Goal: Understand process/instructions

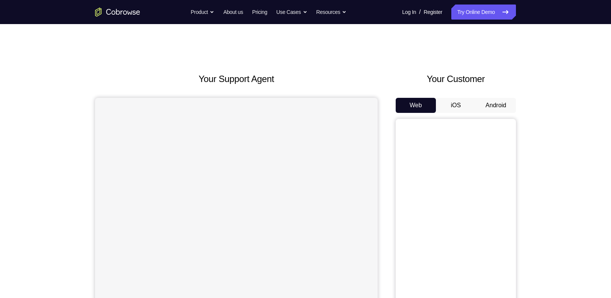
click at [494, 104] on button "Android" at bounding box center [496, 105] width 40 height 15
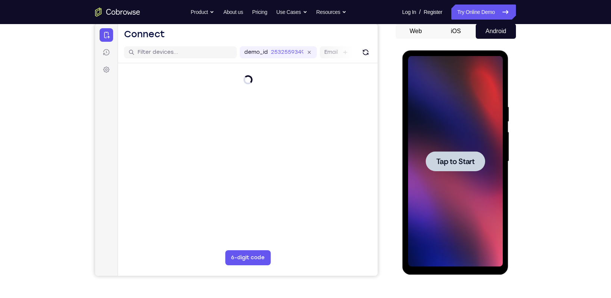
click at [450, 160] on span "Tap to Start" at bounding box center [455, 161] width 38 height 8
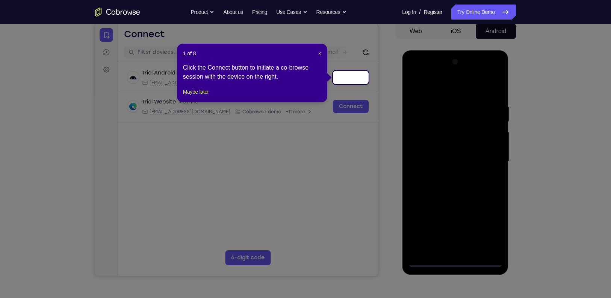
click at [192, 95] on div "1 of 8 × Click the Connect button to initiate a co-browse session with the devi…" at bounding box center [252, 73] width 150 height 59
click at [201, 102] on div "1 of 8 × Click the Connect button to initiate a co-browse session with the devi…" at bounding box center [252, 73] width 150 height 59
click at [201, 96] on button "Maybe later" at bounding box center [196, 91] width 26 height 9
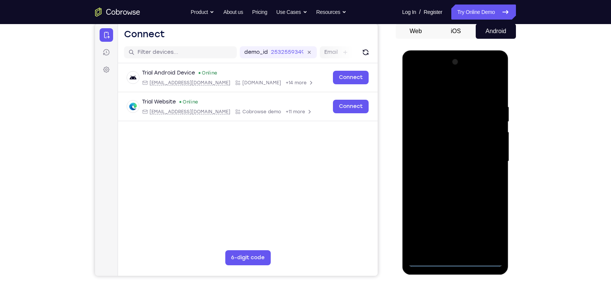
click at [457, 260] on div at bounding box center [455, 161] width 95 height 210
click at [489, 232] on div at bounding box center [455, 161] width 95 height 210
click at [437, 92] on div at bounding box center [455, 161] width 95 height 210
click at [488, 160] on div at bounding box center [455, 161] width 95 height 210
click at [446, 175] on div at bounding box center [455, 161] width 95 height 210
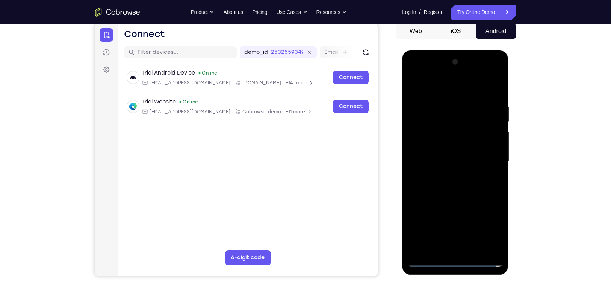
click at [451, 153] on div at bounding box center [455, 161] width 95 height 210
click at [450, 144] on div at bounding box center [455, 161] width 95 height 210
click at [468, 161] on div at bounding box center [455, 161] width 95 height 210
click at [470, 186] on div at bounding box center [455, 161] width 95 height 210
click at [473, 180] on div at bounding box center [455, 161] width 95 height 210
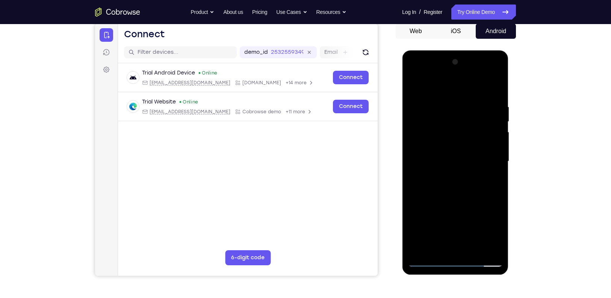
click at [485, 70] on div at bounding box center [455, 161] width 95 height 210
click at [455, 86] on div at bounding box center [455, 161] width 95 height 210
click at [468, 190] on div at bounding box center [455, 161] width 95 height 210
click at [497, 83] on div at bounding box center [455, 161] width 95 height 210
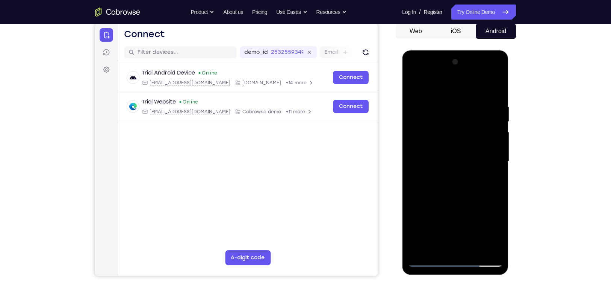
click at [476, 248] on div at bounding box center [455, 161] width 95 height 210
click at [458, 198] on div at bounding box center [455, 161] width 95 height 210
click at [428, 260] on div at bounding box center [455, 161] width 95 height 210
click at [439, 246] on div at bounding box center [455, 161] width 95 height 210
click at [489, 174] on div at bounding box center [455, 161] width 95 height 210
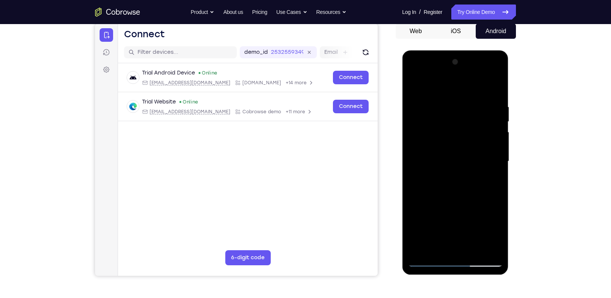
drag, startPoint x: 475, startPoint y: 206, endPoint x: 467, endPoint y: 128, distance: 78.2
click at [467, 128] on div at bounding box center [455, 161] width 95 height 210
click at [455, 251] on div at bounding box center [455, 161] width 95 height 210
drag, startPoint x: 453, startPoint y: 190, endPoint x: 439, endPoint y: 123, distance: 68.8
click at [439, 123] on div at bounding box center [455, 161] width 95 height 210
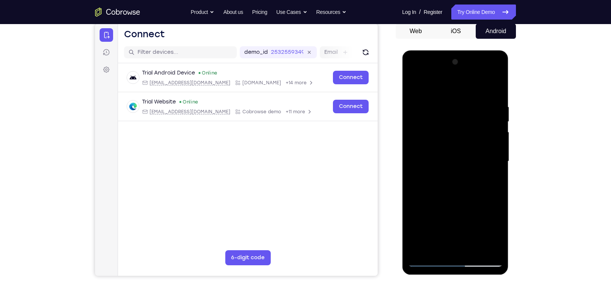
drag, startPoint x: 468, startPoint y: 169, endPoint x: 438, endPoint y: 71, distance: 101.7
click at [438, 71] on div at bounding box center [455, 161] width 95 height 210
drag, startPoint x: 482, startPoint y: 209, endPoint x: 472, endPoint y: 115, distance: 94.9
click at [472, 115] on div at bounding box center [455, 161] width 95 height 210
drag, startPoint x: 470, startPoint y: 178, endPoint x: 472, endPoint y: 79, distance: 99.2
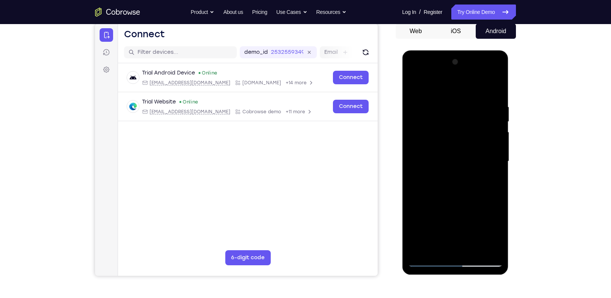
click at [472, 79] on div at bounding box center [455, 161] width 95 height 210
drag, startPoint x: 474, startPoint y: 176, endPoint x: 474, endPoint y: 94, distance: 82.3
click at [474, 94] on div at bounding box center [455, 161] width 95 height 210
drag, startPoint x: 472, startPoint y: 159, endPoint x: 457, endPoint y: 71, distance: 89.6
click at [457, 71] on div at bounding box center [455, 161] width 95 height 210
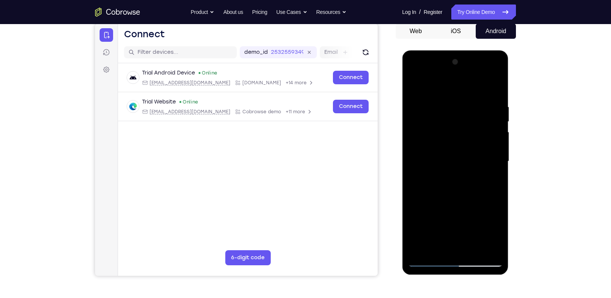
drag, startPoint x: 474, startPoint y: 211, endPoint x: 464, endPoint y: 116, distance: 95.5
click at [464, 116] on div at bounding box center [455, 161] width 95 height 210
drag, startPoint x: 475, startPoint y: 221, endPoint x: 463, endPoint y: 139, distance: 82.8
click at [463, 139] on div at bounding box center [455, 161] width 95 height 210
drag, startPoint x: 467, startPoint y: 178, endPoint x: 463, endPoint y: 101, distance: 77.5
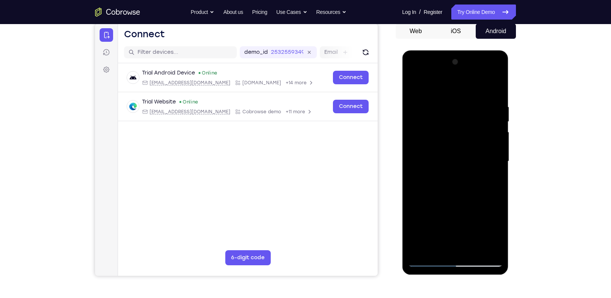
click at [463, 101] on div at bounding box center [455, 161] width 95 height 210
drag, startPoint x: 466, startPoint y: 178, endPoint x: 467, endPoint y: 68, distance: 110.8
click at [467, 68] on div at bounding box center [455, 161] width 95 height 210
drag, startPoint x: 469, startPoint y: 160, endPoint x: 457, endPoint y: 73, distance: 88.1
click at [457, 73] on div at bounding box center [455, 161] width 95 height 210
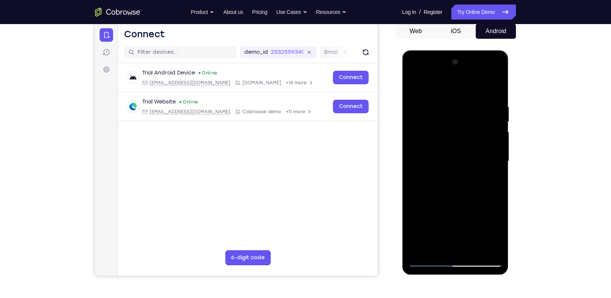
drag, startPoint x: 473, startPoint y: 161, endPoint x: 456, endPoint y: 86, distance: 77.1
click at [456, 86] on div at bounding box center [455, 161] width 95 height 210
drag, startPoint x: 463, startPoint y: 194, endPoint x: 455, endPoint y: 119, distance: 74.5
click at [455, 119] on div at bounding box center [455, 161] width 95 height 210
drag, startPoint x: 475, startPoint y: 180, endPoint x: 452, endPoint y: 80, distance: 102.2
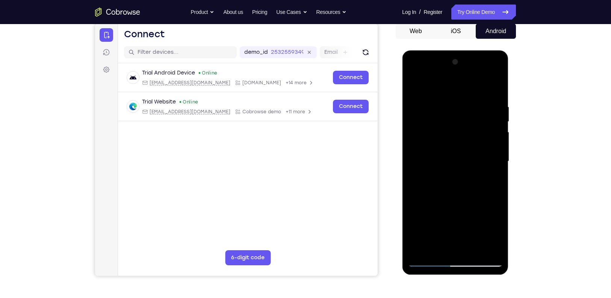
click at [452, 80] on div at bounding box center [455, 161] width 95 height 210
drag, startPoint x: 469, startPoint y: 174, endPoint x: 470, endPoint y: 158, distance: 15.9
click at [470, 158] on div at bounding box center [455, 161] width 95 height 210
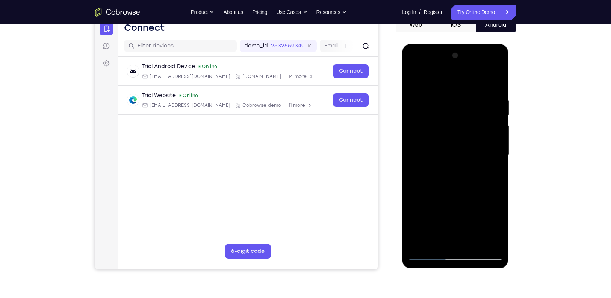
scroll to position [81, 0]
drag, startPoint x: 468, startPoint y: 199, endPoint x: 469, endPoint y: 143, distance: 56.0
click at [469, 143] on div at bounding box center [455, 154] width 95 height 210
drag, startPoint x: 471, startPoint y: 190, endPoint x: 446, endPoint y: 80, distance: 112.9
click at [446, 80] on div at bounding box center [455, 154] width 95 height 210
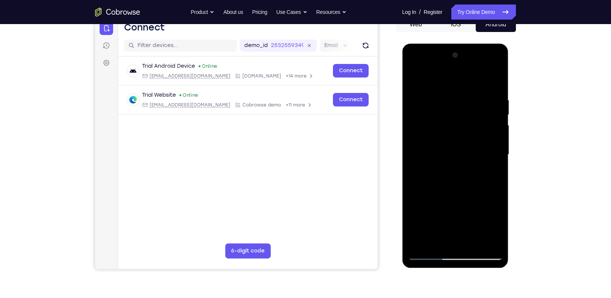
drag, startPoint x: 468, startPoint y: 180, endPoint x: 454, endPoint y: 113, distance: 68.0
click at [454, 113] on div at bounding box center [455, 154] width 95 height 210
drag, startPoint x: 472, startPoint y: 194, endPoint x: 459, endPoint y: 98, distance: 97.0
click at [459, 98] on div at bounding box center [455, 154] width 95 height 210
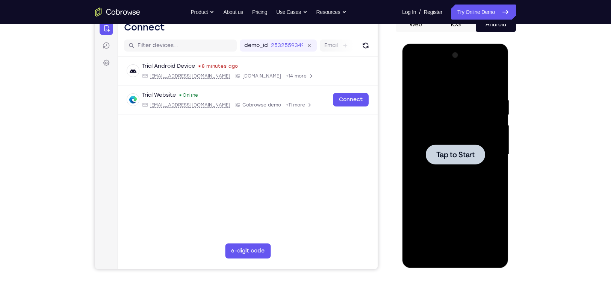
click at [440, 142] on div at bounding box center [455, 154] width 95 height 210
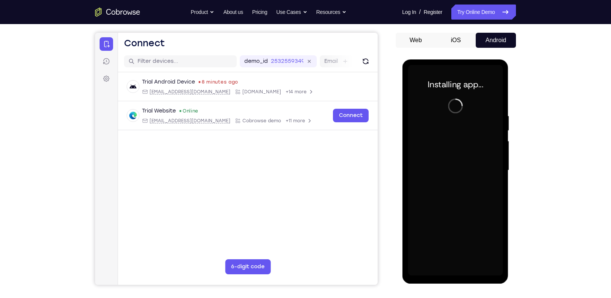
scroll to position [67, 0]
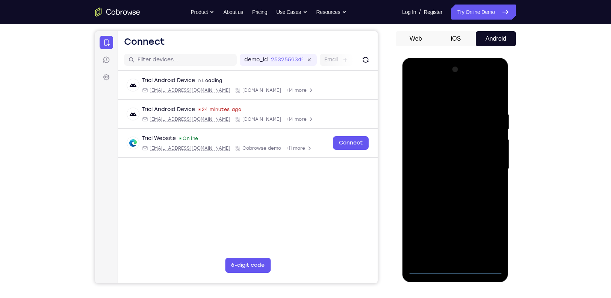
click at [453, 268] on div at bounding box center [455, 168] width 95 height 210
click at [489, 235] on div at bounding box center [455, 168] width 95 height 210
click at [436, 100] on div at bounding box center [455, 168] width 95 height 210
click at [490, 168] on div at bounding box center [455, 168] width 95 height 210
click at [444, 180] on div at bounding box center [455, 168] width 95 height 210
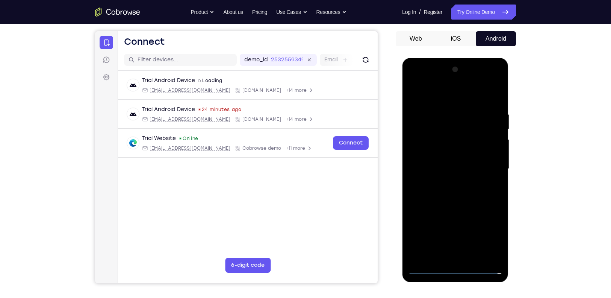
click at [449, 161] on div at bounding box center [455, 168] width 95 height 210
click at [449, 151] on div at bounding box center [455, 168] width 95 height 210
click at [455, 166] on div at bounding box center [455, 168] width 95 height 210
click at [435, 194] on div at bounding box center [455, 168] width 95 height 210
click at [463, 191] on div at bounding box center [455, 168] width 95 height 210
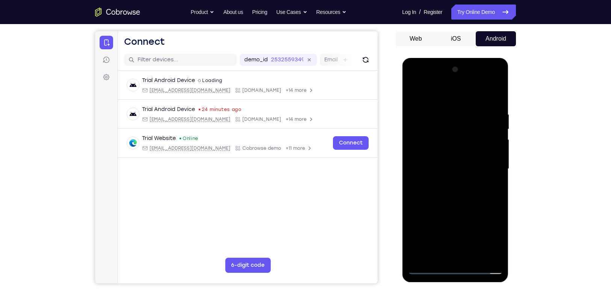
click at [442, 189] on div at bounding box center [455, 168] width 95 height 210
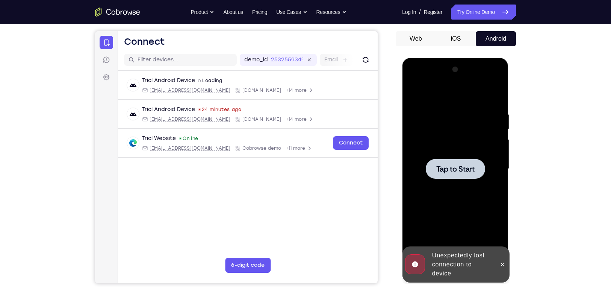
click at [472, 165] on span "Tap to Start" at bounding box center [455, 169] width 38 height 8
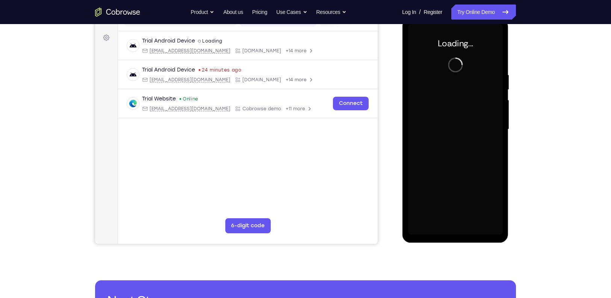
scroll to position [110, 0]
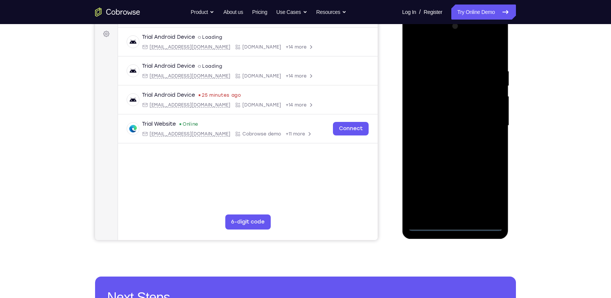
click at [458, 225] on div at bounding box center [455, 125] width 95 height 210
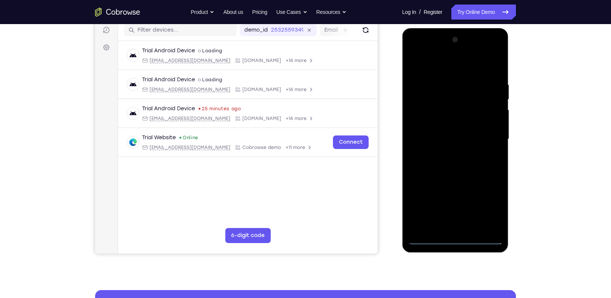
scroll to position [98, 0]
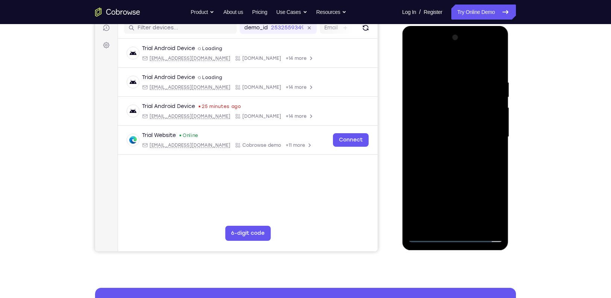
click at [485, 197] on div at bounding box center [455, 137] width 95 height 210
click at [432, 56] on div at bounding box center [455, 137] width 95 height 210
click at [487, 132] on div at bounding box center [455, 137] width 95 height 210
click at [446, 223] on div at bounding box center [455, 137] width 95 height 210
click at [448, 224] on div at bounding box center [455, 137] width 95 height 210
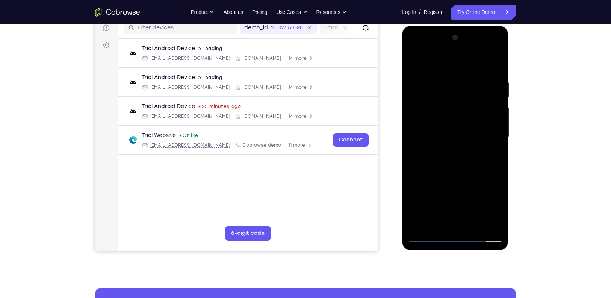
click at [412, 58] on div at bounding box center [455, 137] width 95 height 210
click at [449, 127] on div at bounding box center [455, 137] width 95 height 210
click at [437, 120] on div at bounding box center [455, 137] width 95 height 210
click at [460, 135] on div at bounding box center [455, 137] width 95 height 210
click at [437, 163] on div at bounding box center [455, 137] width 95 height 210
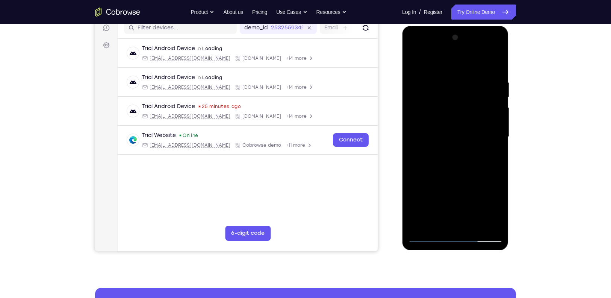
click at [468, 165] on div at bounding box center [455, 137] width 95 height 210
click at [475, 222] on div at bounding box center [455, 137] width 95 height 210
click at [452, 175] on div at bounding box center [455, 137] width 95 height 210
click at [432, 236] on div at bounding box center [455, 137] width 95 height 210
click at [452, 225] on div at bounding box center [455, 137] width 95 height 210
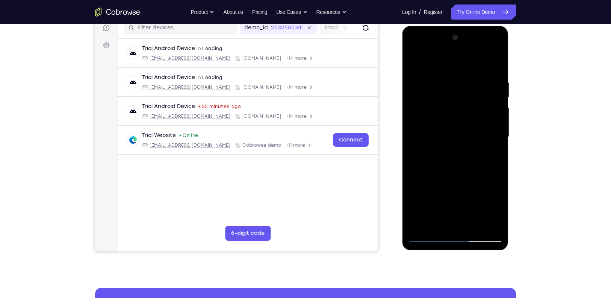
click at [495, 185] on div at bounding box center [455, 137] width 95 height 210
click at [423, 96] on div at bounding box center [455, 137] width 95 height 210
click at [454, 222] on div at bounding box center [455, 137] width 95 height 210
click at [482, 221] on div at bounding box center [455, 137] width 95 height 210
drag, startPoint x: 455, startPoint y: 193, endPoint x: 448, endPoint y: 104, distance: 89.3
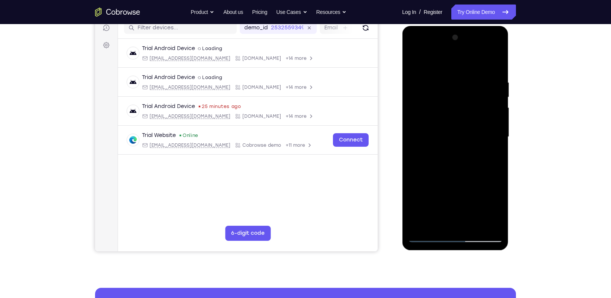
click at [448, 104] on div at bounding box center [455, 137] width 95 height 210
click at [495, 187] on div at bounding box center [455, 137] width 95 height 210
click at [498, 185] on div at bounding box center [455, 137] width 95 height 210
drag, startPoint x: 92, startPoint y: 160, endPoint x: 532, endPoint y: 183, distance: 440.2
click at [532, 183] on div "Your Support Agent Your Customer Web iOS Android Next Steps We’d be happy to gi…" at bounding box center [305, 174] width 481 height 496
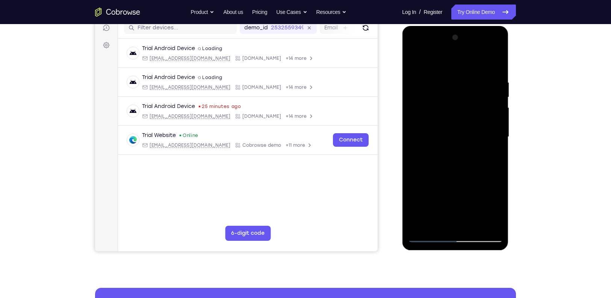
click at [498, 186] on div at bounding box center [455, 137] width 95 height 210
click at [496, 185] on div at bounding box center [455, 137] width 95 height 210
click at [423, 99] on div at bounding box center [455, 137] width 95 height 210
click at [463, 219] on div at bounding box center [455, 137] width 95 height 210
drag, startPoint x: 491, startPoint y: 195, endPoint x: 481, endPoint y: 70, distance: 125.5
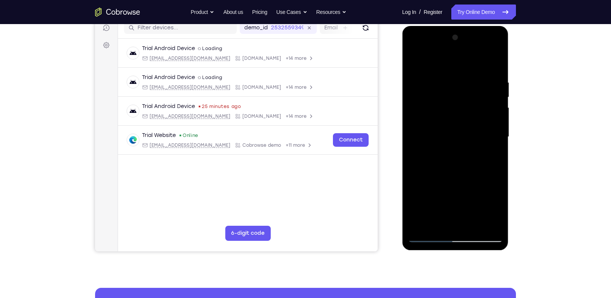
drag, startPoint x: 79, startPoint y: 44, endPoint x: 556, endPoint y: 92, distance: 480.0
click at [556, 92] on div "Your Support Agent Your Customer Web iOS Android Next Steps We’d be happy to gi…" at bounding box center [305, 174] width 611 height 496
drag, startPoint x: 458, startPoint y: 191, endPoint x: 476, endPoint y: 90, distance: 102.6
click at [476, 90] on div at bounding box center [455, 137] width 95 height 210
drag, startPoint x: 488, startPoint y: 194, endPoint x: 479, endPoint y: 72, distance: 121.7
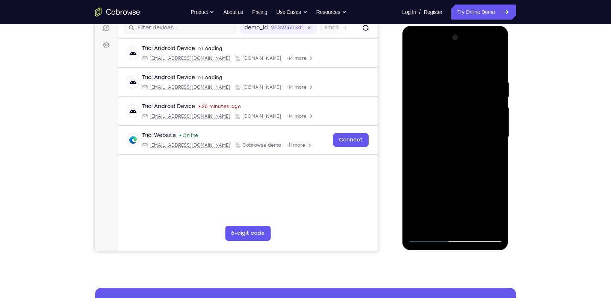
click at [479, 72] on div at bounding box center [455, 137] width 95 height 210
drag, startPoint x: 461, startPoint y: 176, endPoint x: 464, endPoint y: 88, distance: 88.4
click at [464, 88] on div at bounding box center [455, 137] width 95 height 210
drag, startPoint x: 464, startPoint y: 198, endPoint x: 464, endPoint y: 84, distance: 113.8
click at [464, 84] on div at bounding box center [455, 137] width 95 height 210
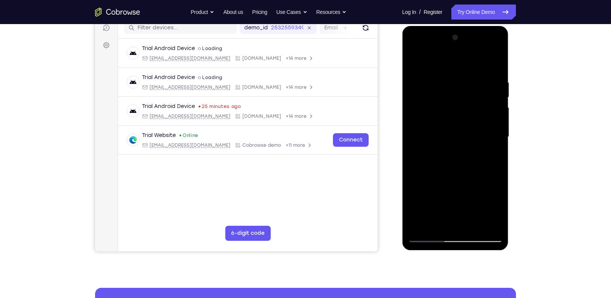
drag, startPoint x: 478, startPoint y: 161, endPoint x: 469, endPoint y: 77, distance: 84.6
click at [469, 77] on div at bounding box center [455, 137] width 95 height 210
drag, startPoint x: 476, startPoint y: 166, endPoint x: 470, endPoint y: 49, distance: 117.8
click at [470, 49] on div at bounding box center [455, 137] width 95 height 210
drag, startPoint x: 464, startPoint y: 168, endPoint x: 473, endPoint y: 75, distance: 92.8
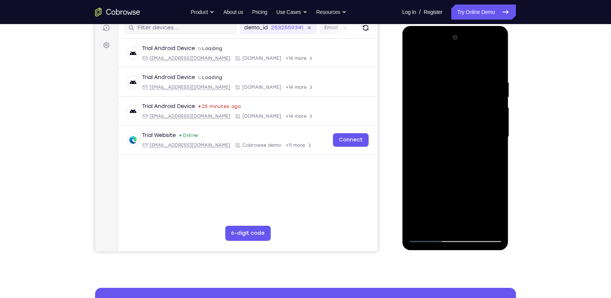
click at [473, 75] on div at bounding box center [455, 137] width 95 height 210
drag, startPoint x: 460, startPoint y: 155, endPoint x: 460, endPoint y: 58, distance: 96.9
click at [460, 58] on div at bounding box center [455, 137] width 95 height 210
click at [499, 188] on div at bounding box center [455, 137] width 95 height 210
click at [427, 102] on div at bounding box center [455, 137] width 95 height 210
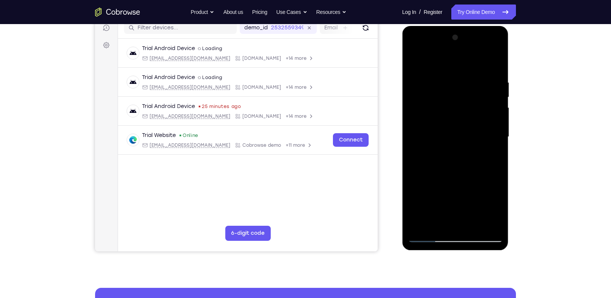
click at [474, 221] on div at bounding box center [455, 137] width 95 height 210
click at [474, 224] on div at bounding box center [455, 137] width 95 height 210
click at [465, 127] on div at bounding box center [455, 137] width 95 height 210
drag, startPoint x: 435, startPoint y: 134, endPoint x: 428, endPoint y: 206, distance: 71.8
click at [428, 206] on div at bounding box center [455, 137] width 95 height 210
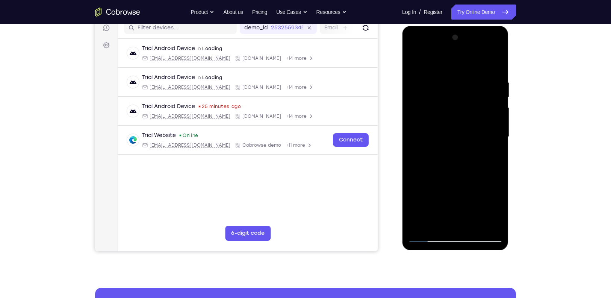
drag, startPoint x: 442, startPoint y: 149, endPoint x: 447, endPoint y: 69, distance: 79.8
click at [447, 69] on div at bounding box center [455, 137] width 95 height 210
drag, startPoint x: 471, startPoint y: 198, endPoint x: 472, endPoint y: 113, distance: 84.2
click at [472, 113] on div at bounding box center [455, 137] width 95 height 210
click at [451, 163] on div at bounding box center [455, 137] width 95 height 210
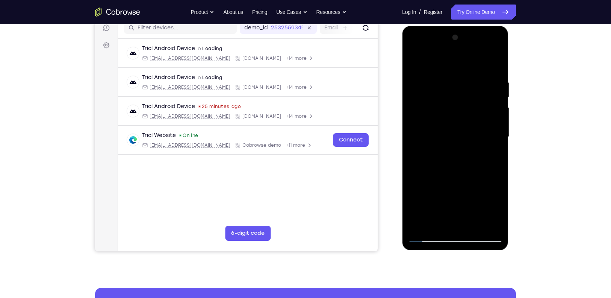
click at [414, 56] on div at bounding box center [455, 137] width 95 height 210
drag, startPoint x: 478, startPoint y: 136, endPoint x: 473, endPoint y: 88, distance: 48.7
click at [473, 88] on div at bounding box center [455, 137] width 95 height 210
click at [475, 227] on div at bounding box center [455, 137] width 95 height 210
click at [438, 126] on div at bounding box center [455, 137] width 95 height 210
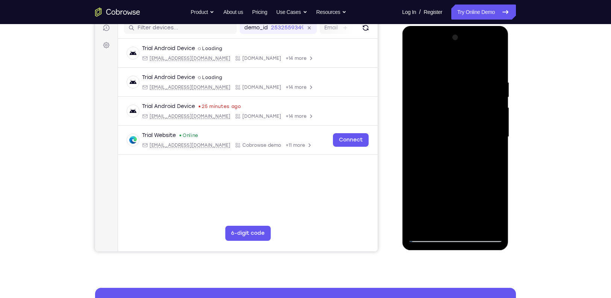
drag, startPoint x: 479, startPoint y: 96, endPoint x: 478, endPoint y: 138, distance: 42.1
click at [478, 138] on div at bounding box center [455, 137] width 95 height 210
click at [451, 135] on div at bounding box center [455, 137] width 95 height 210
